Goal: Task Accomplishment & Management: Manage account settings

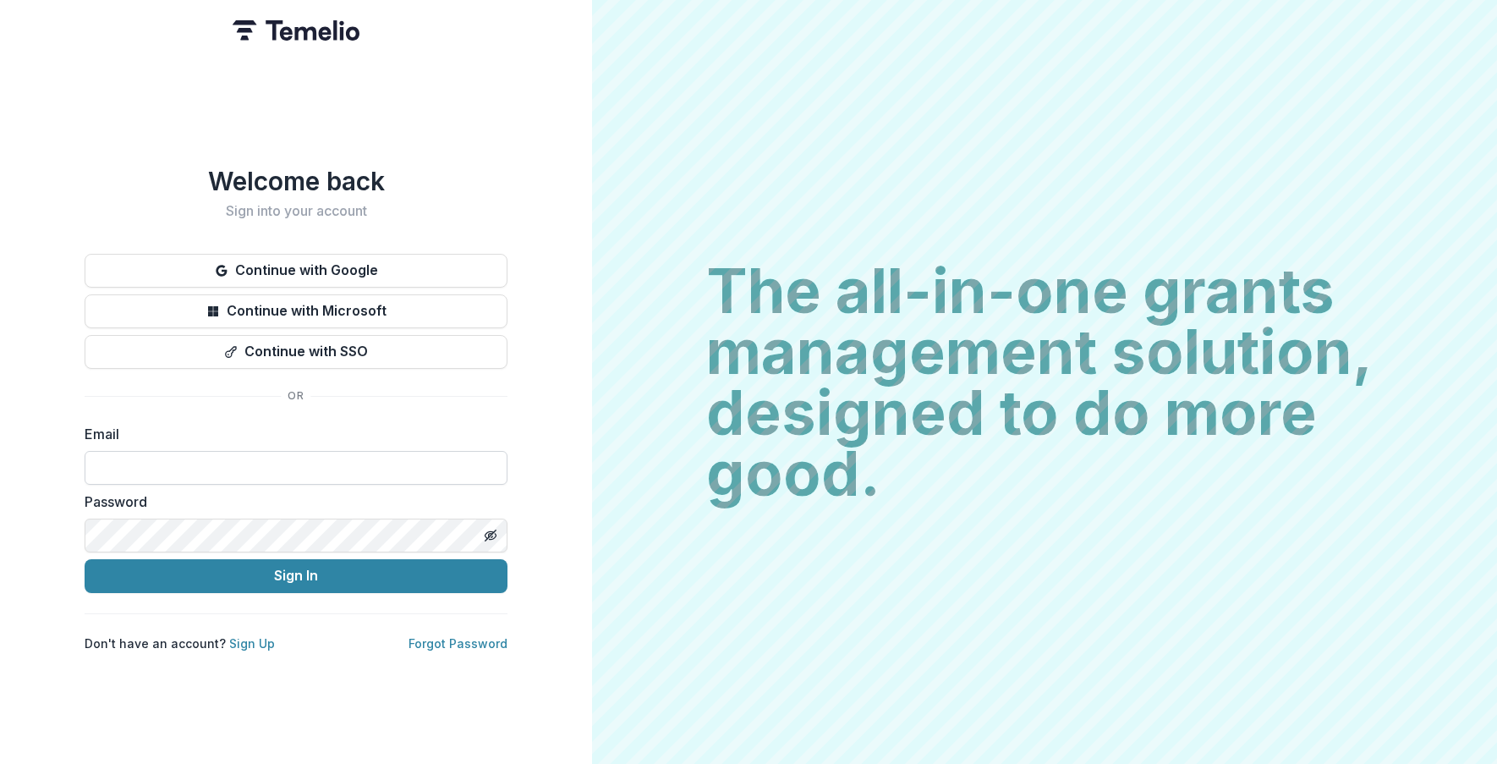
click at [267, 458] on input at bounding box center [296, 468] width 423 height 34
type input "**********"
click at [302, 571] on button "Sign In" at bounding box center [296, 576] width 423 height 34
